Goal: Task Accomplishment & Management: Manage account settings

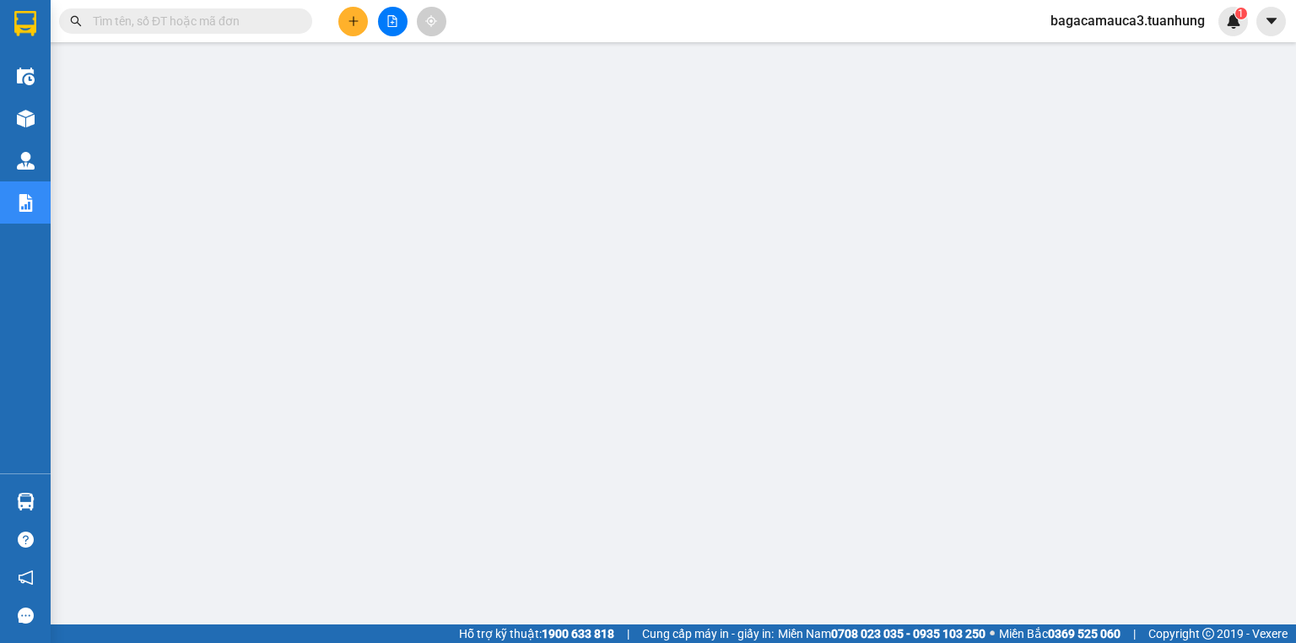
scroll to position [27, 27]
click at [1124, 20] on span "bagacamauca3.tuanhung" at bounding box center [1127, 20] width 181 height 21
click at [1104, 56] on span "Đăng xuất" at bounding box center [1136, 52] width 144 height 19
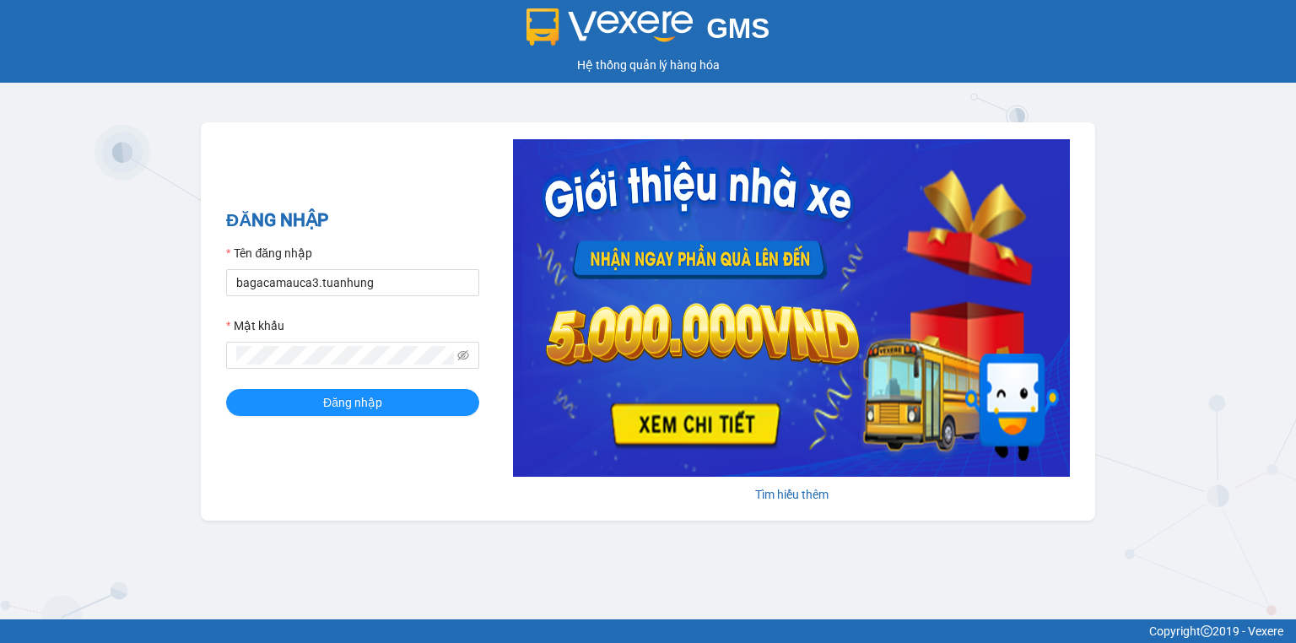
drag, startPoint x: 490, startPoint y: 274, endPoint x: 460, endPoint y: 282, distance: 31.3
click at [489, 274] on div "Tìm hiểu thêm" at bounding box center [774, 321] width 590 height 364
click at [459, 283] on input "bagacamauca3.tuanhung" at bounding box center [352, 282] width 253 height 27
type input "bagacamauca1.tuanhung"
click at [358, 398] on span "Đăng nhập" at bounding box center [352, 402] width 59 height 19
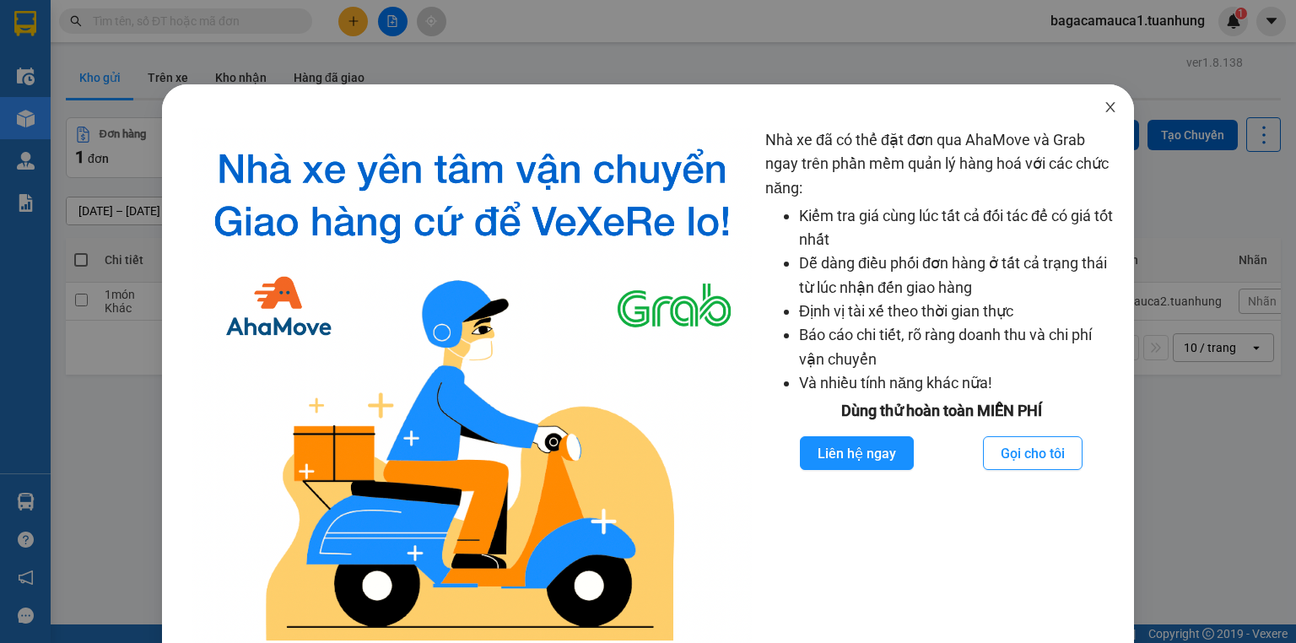
click at [1105, 110] on icon "close" at bounding box center [1109, 107] width 9 height 10
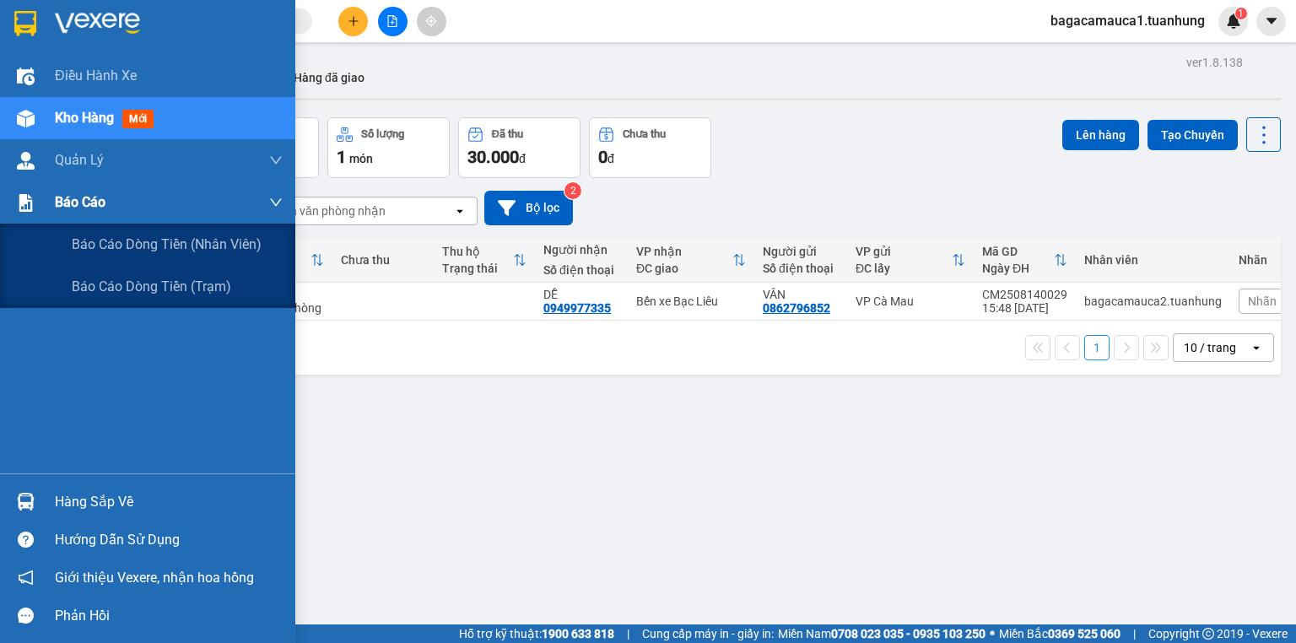
click at [95, 209] on span "Báo cáo" at bounding box center [80, 201] width 51 height 21
